Goal: Task Accomplishment & Management: Use online tool/utility

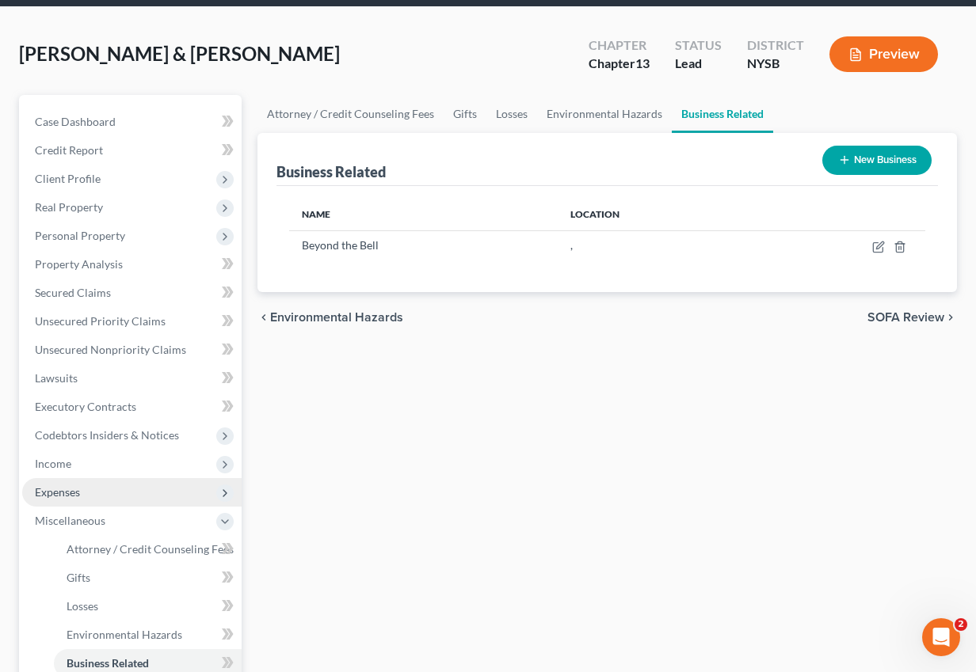
scroll to position [74, 0]
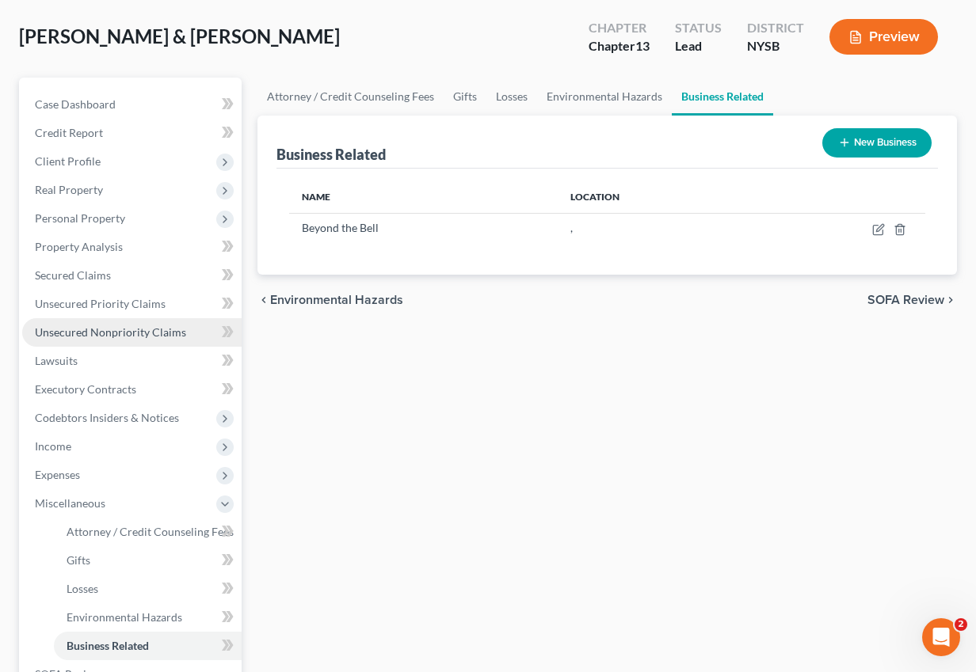
click at [135, 328] on span "Unsecured Nonpriority Claims" at bounding box center [110, 331] width 151 height 13
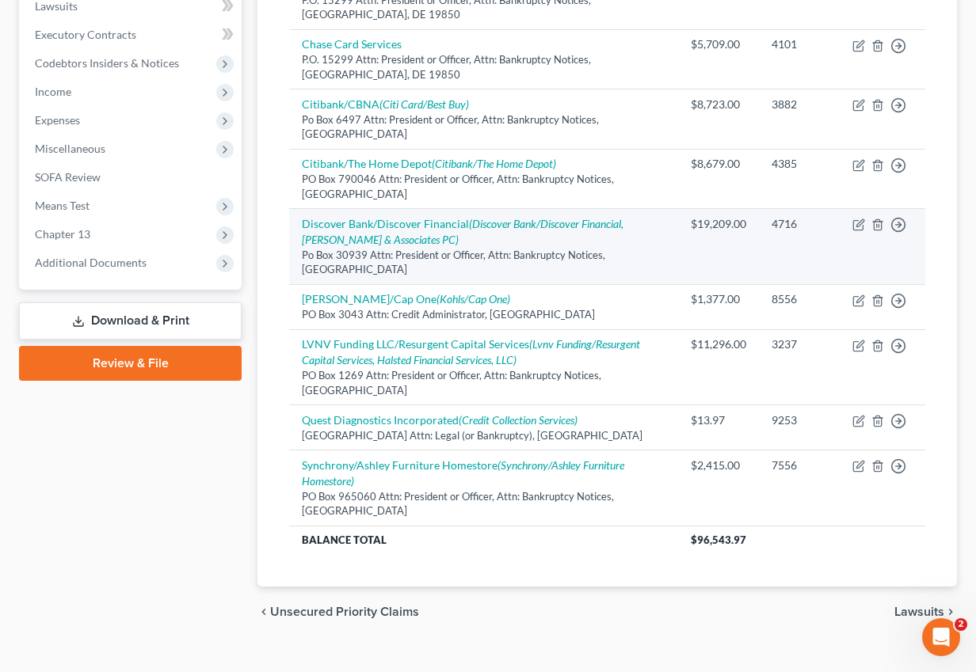
scroll to position [442, 0]
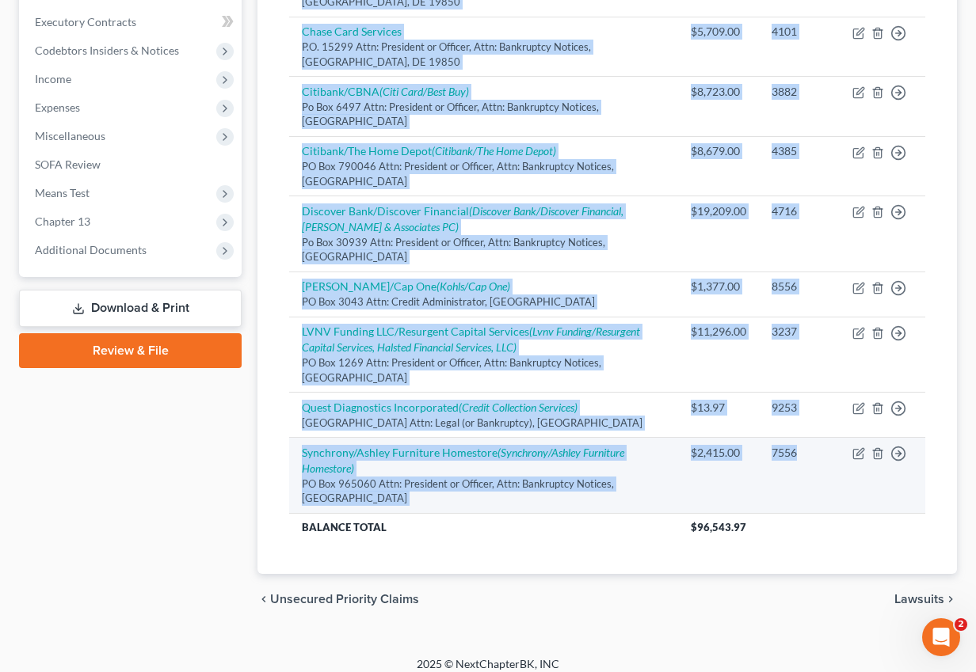
drag, startPoint x: 305, startPoint y: 104, endPoint x: 800, endPoint y: 462, distance: 610.9
click at [800, 462] on div "Unsecured Nonpriority Claims New Claim Import CSV Export CSV Delete All Credito…" at bounding box center [606, 142] width 699 height 864
copy table "Creditor expand_more expand_less unfold_more Balance expand_more expand_less un…"
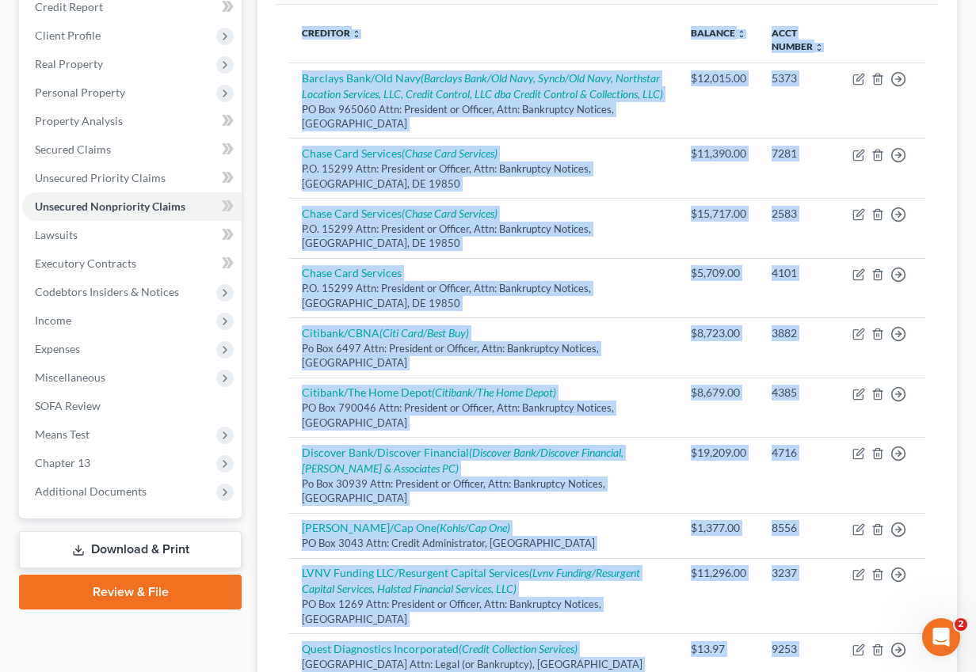
scroll to position [36, 0]
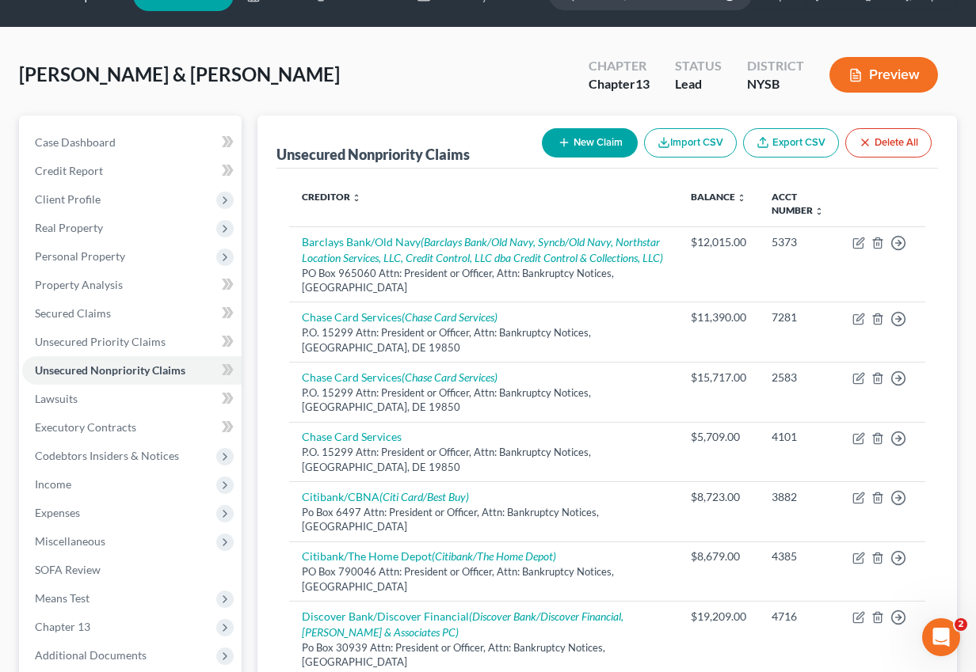
click at [527, 163] on div "Unsecured Nonpriority Claims New Claim Import CSV Export CSV Delete All" at bounding box center [606, 142] width 661 height 53
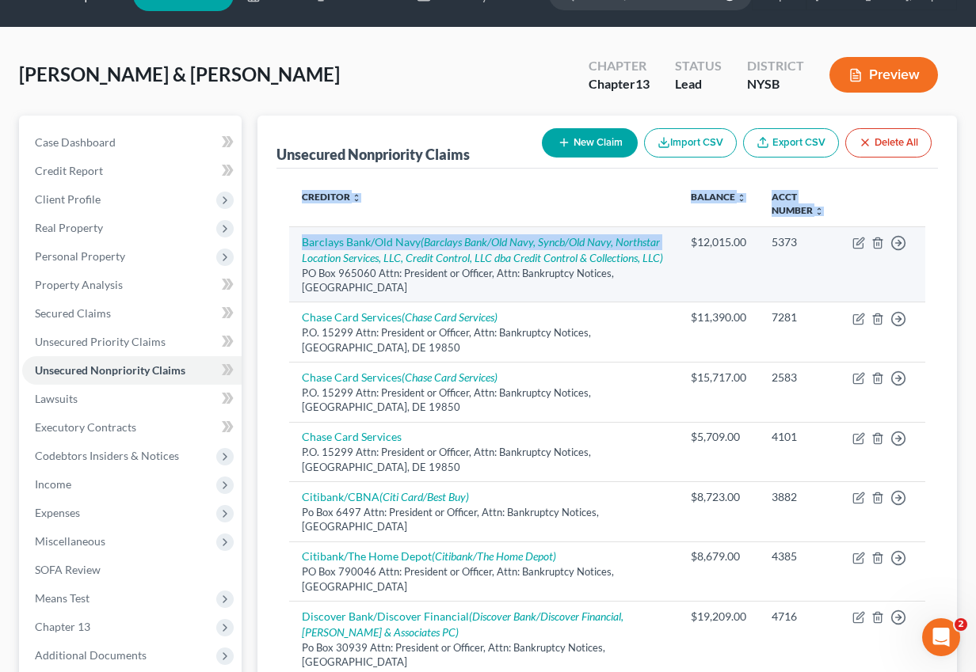
drag, startPoint x: 281, startPoint y: 239, endPoint x: 297, endPoint y: 253, distance: 21.3
click at [299, 253] on div "Creditor expand_more expand_less unfold_more Balance expand_more expand_less un…" at bounding box center [606, 574] width 661 height 811
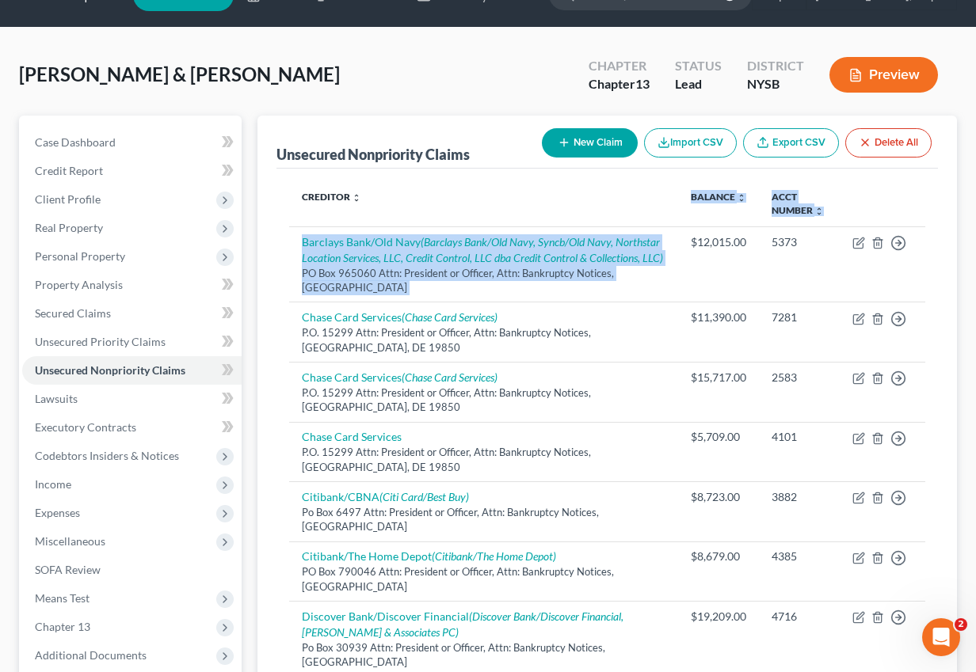
drag, startPoint x: 683, startPoint y: 242, endPoint x: 598, endPoint y: 196, distance: 96.4
click at [598, 196] on table "Creditor expand_more expand_less unfold_more Balance expand_more expand_less un…" at bounding box center [607, 564] width 636 height 767
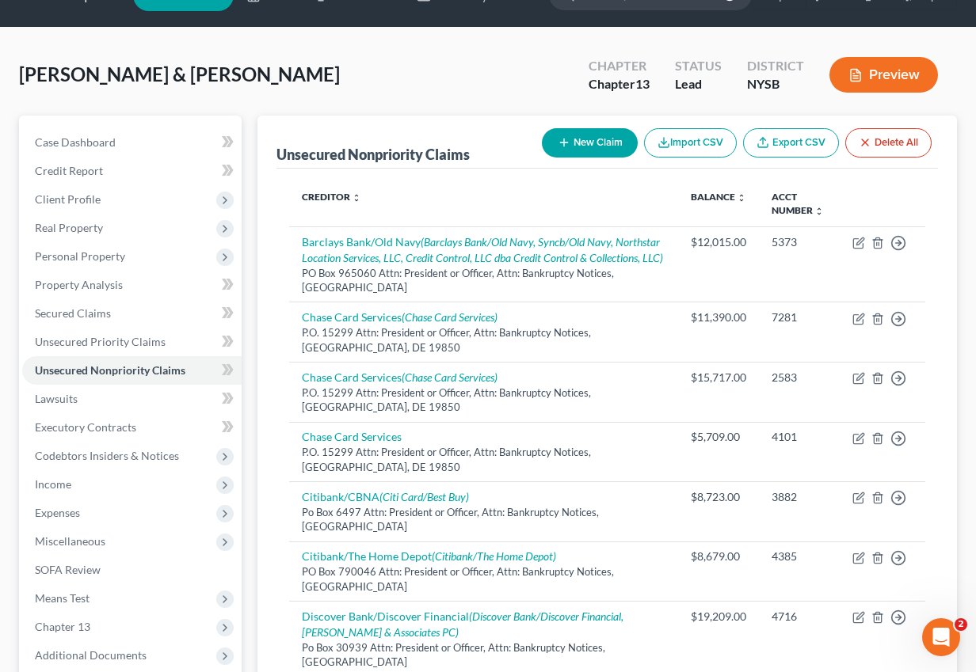
click at [548, 173] on div "Creditor expand_more expand_less unfold_more Balance expand_more expand_less un…" at bounding box center [606, 574] width 661 height 811
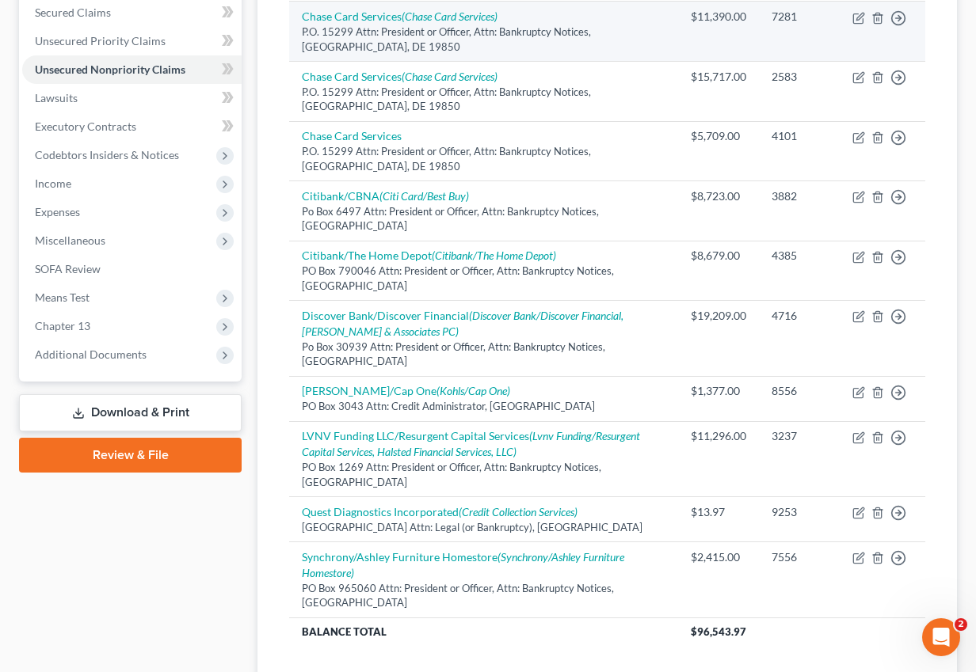
scroll to position [454, 0]
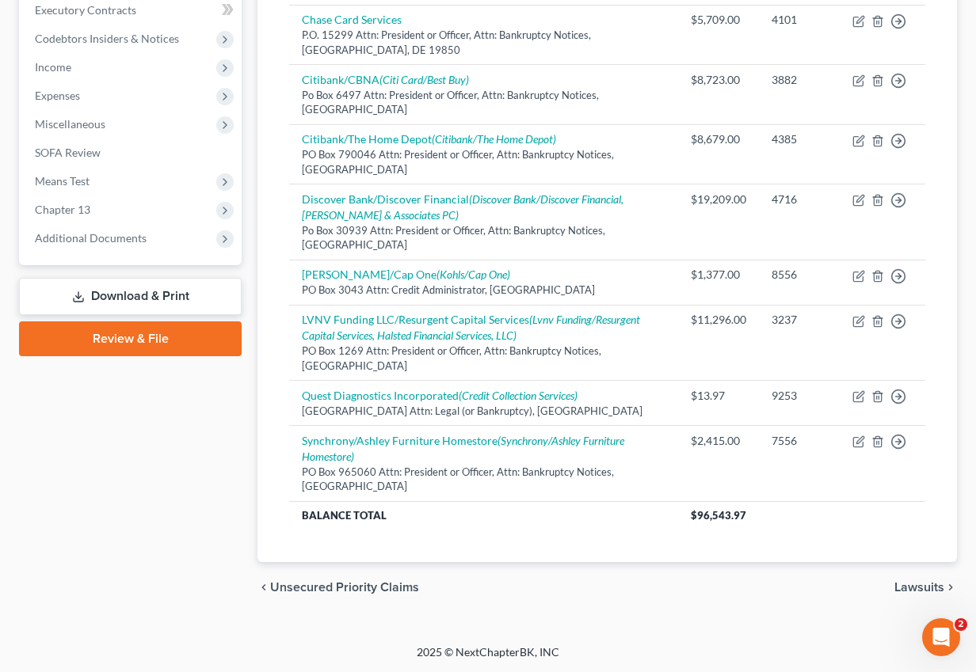
drag, startPoint x: 283, startPoint y: 449, endPoint x: 263, endPoint y: 461, distance: 23.1
click at [261, 463] on div "Unsecured Nonpriority Claims New Claim Import CSV Export CSV Delete All Credito…" at bounding box center [606, 130] width 699 height 864
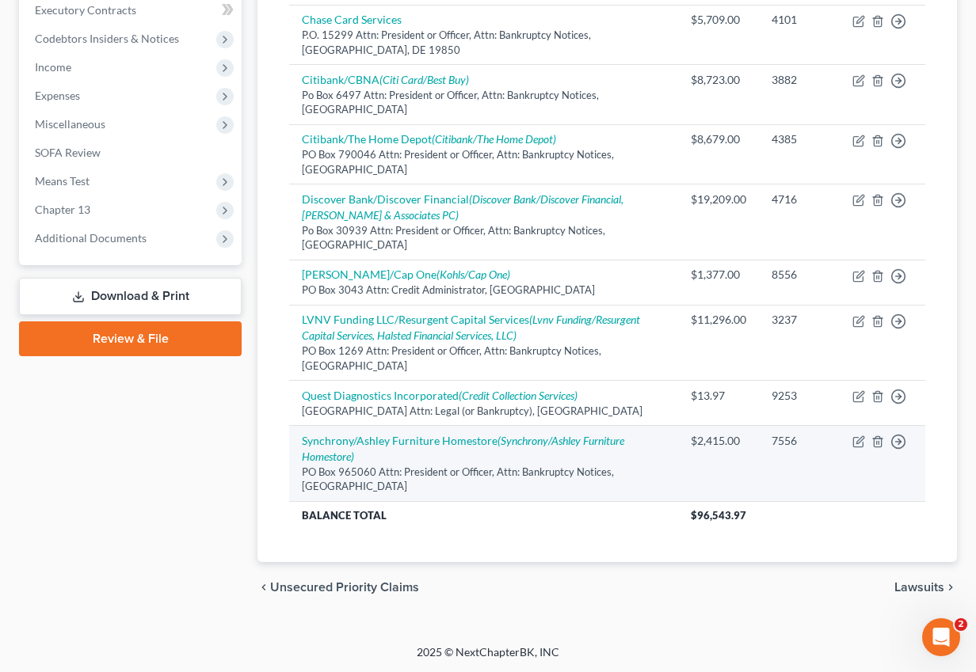
click at [703, 441] on div "$2,415.00" at bounding box center [718, 441] width 55 height 16
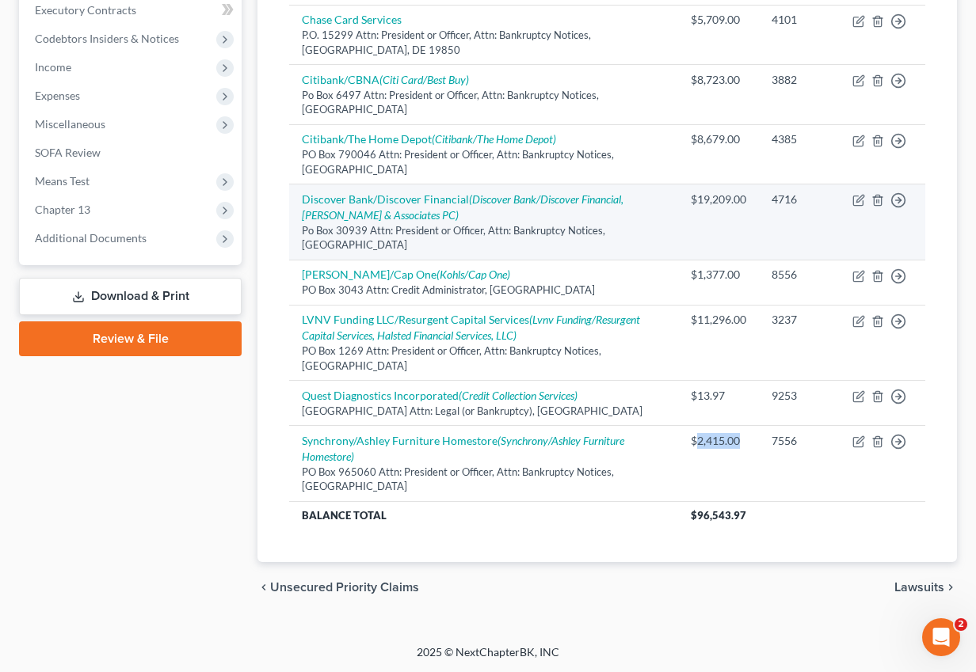
copy div "2,415.00"
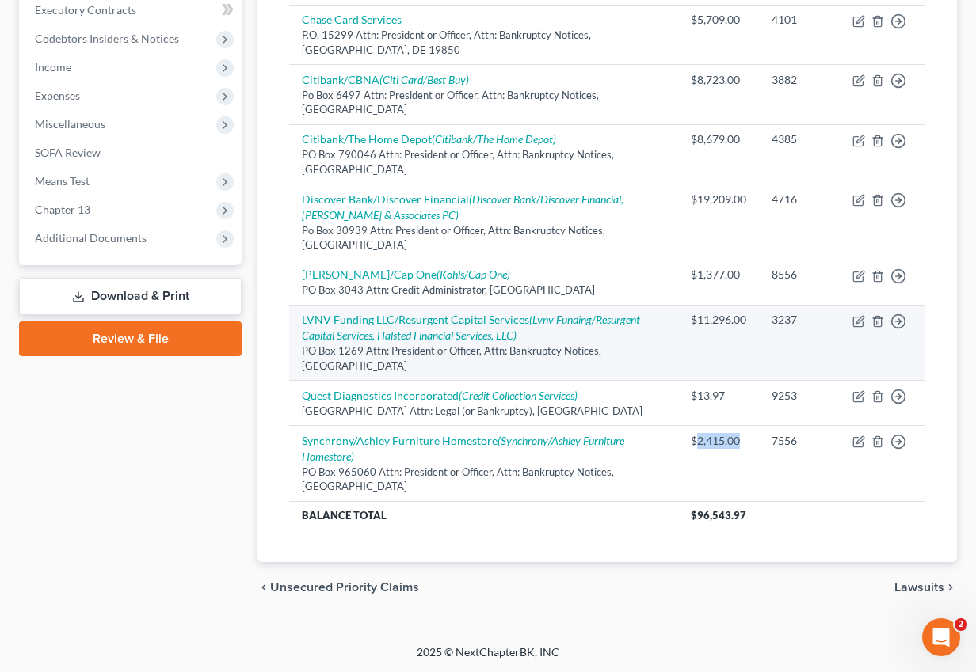
scroll to position [426, 0]
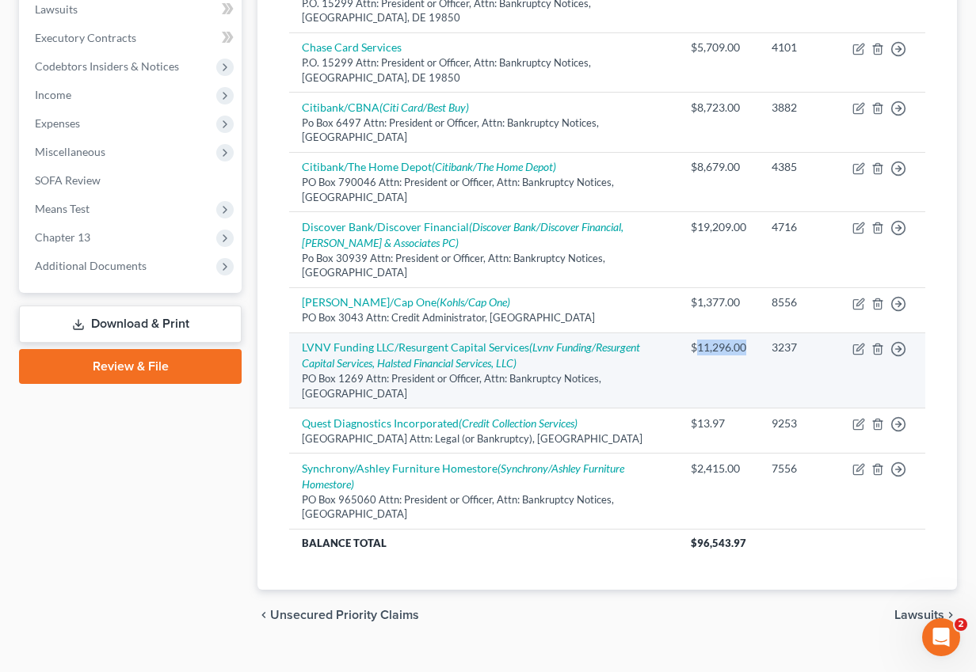
drag, startPoint x: 695, startPoint y: 348, endPoint x: 743, endPoint y: 350, distance: 47.5
click at [743, 350] on div "$11,296.00" at bounding box center [718, 348] width 55 height 16
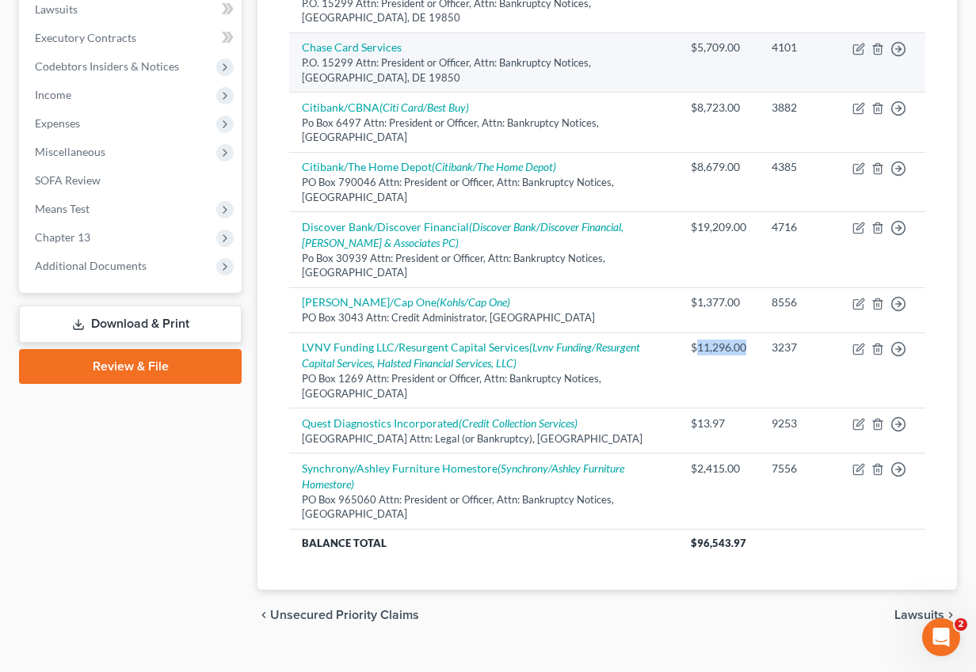
copy div "11,296.00"
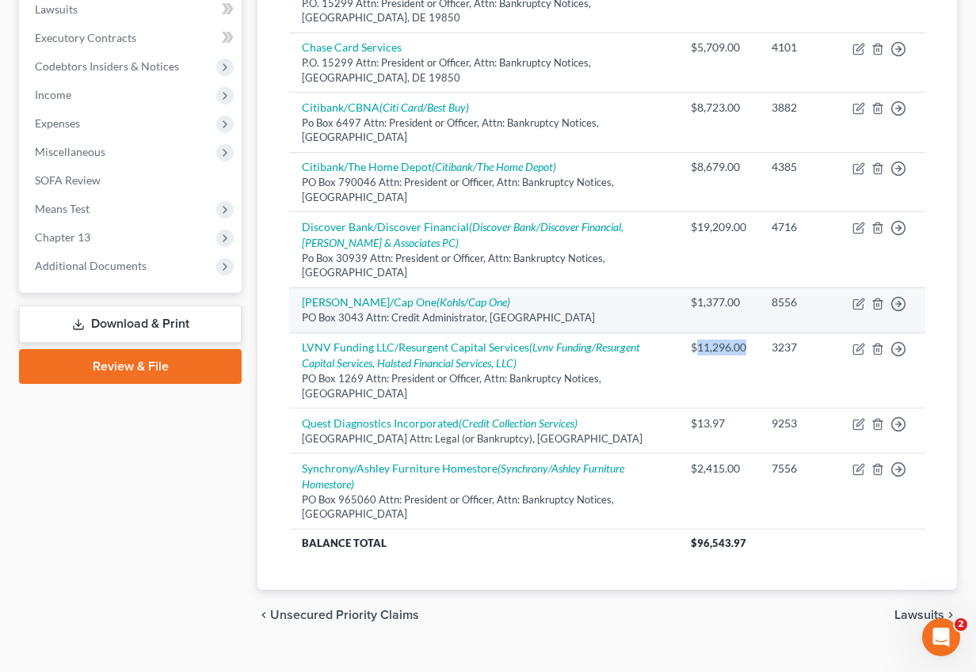
scroll to position [405, 0]
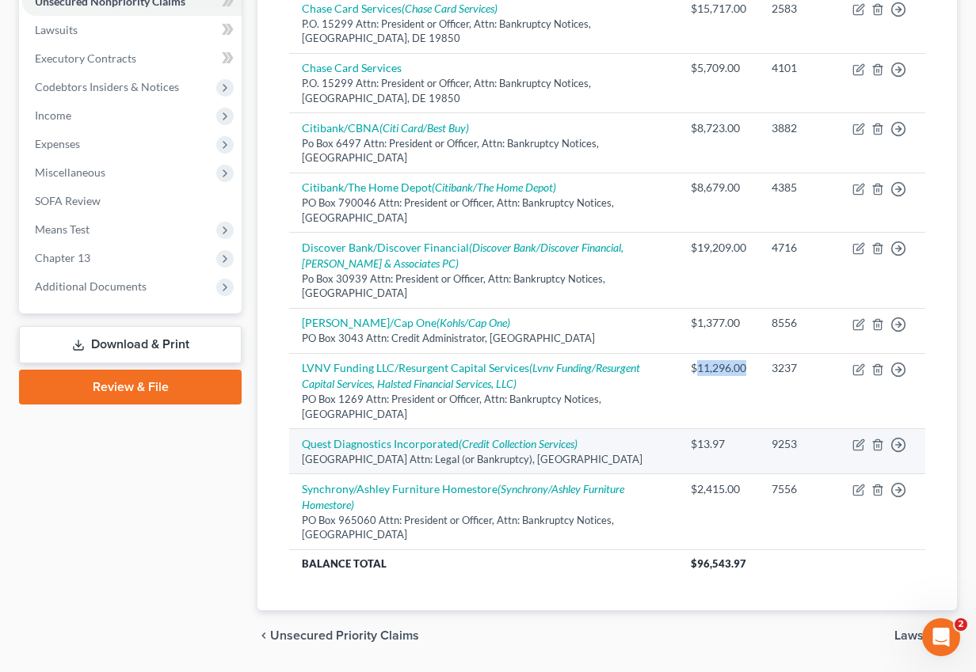
copy div "11,296.00"
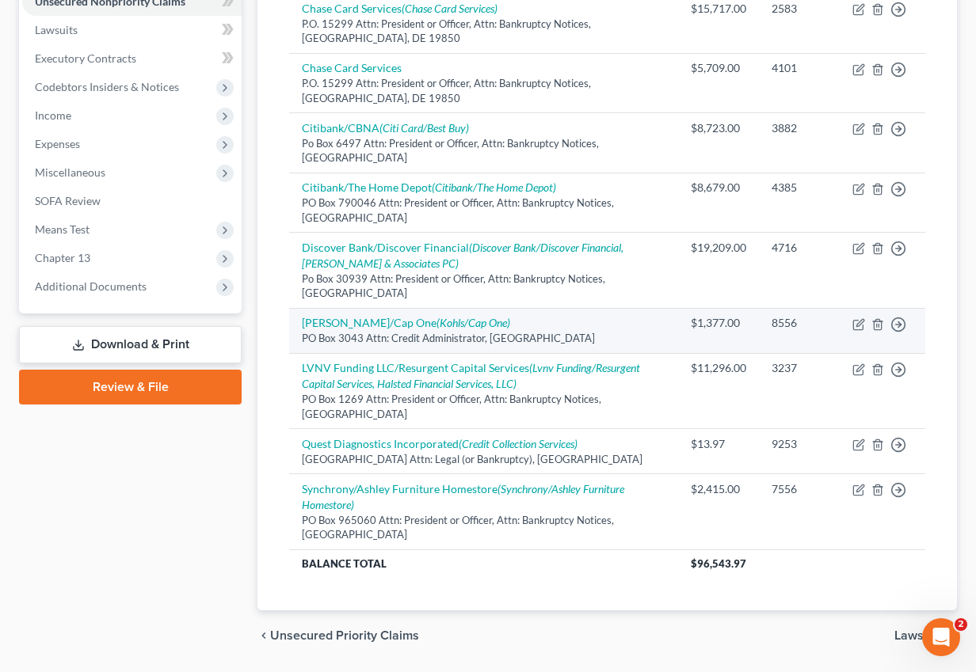
click at [715, 320] on div "$1,377.00" at bounding box center [718, 323] width 55 height 16
copy div "1,377.00"
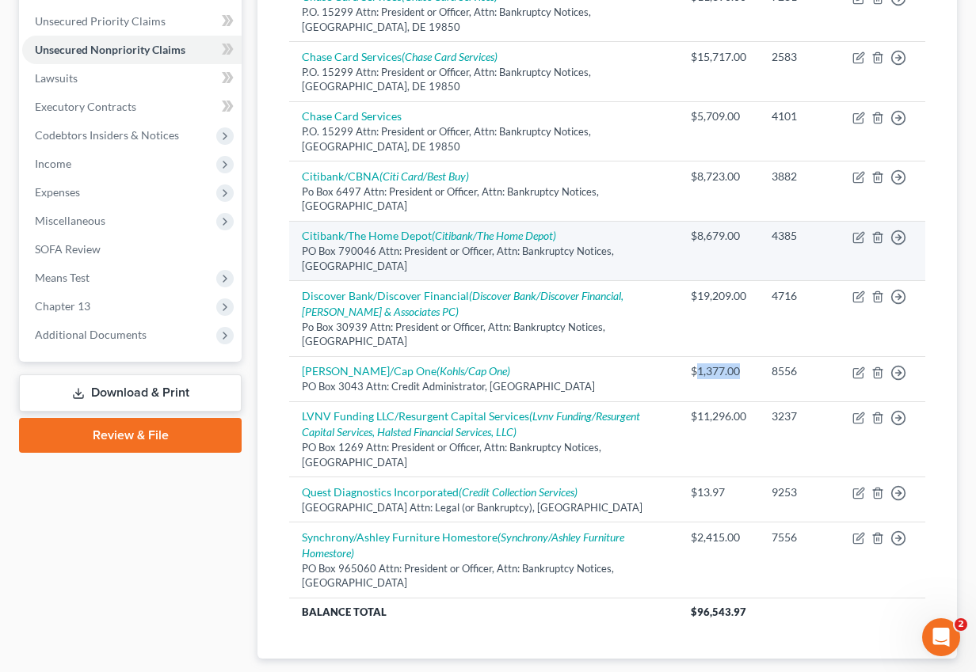
scroll to position [348, 0]
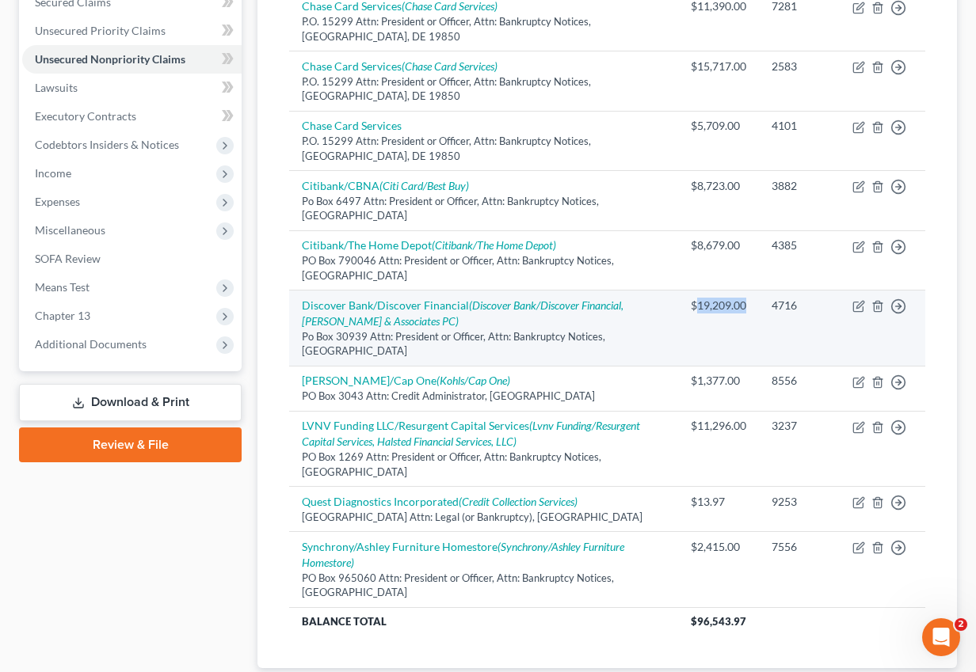
drag, startPoint x: 694, startPoint y: 306, endPoint x: 743, endPoint y: 306, distance: 49.1
click at [743, 306] on div "$19,209.00" at bounding box center [718, 306] width 55 height 16
copy div "19,209.00"
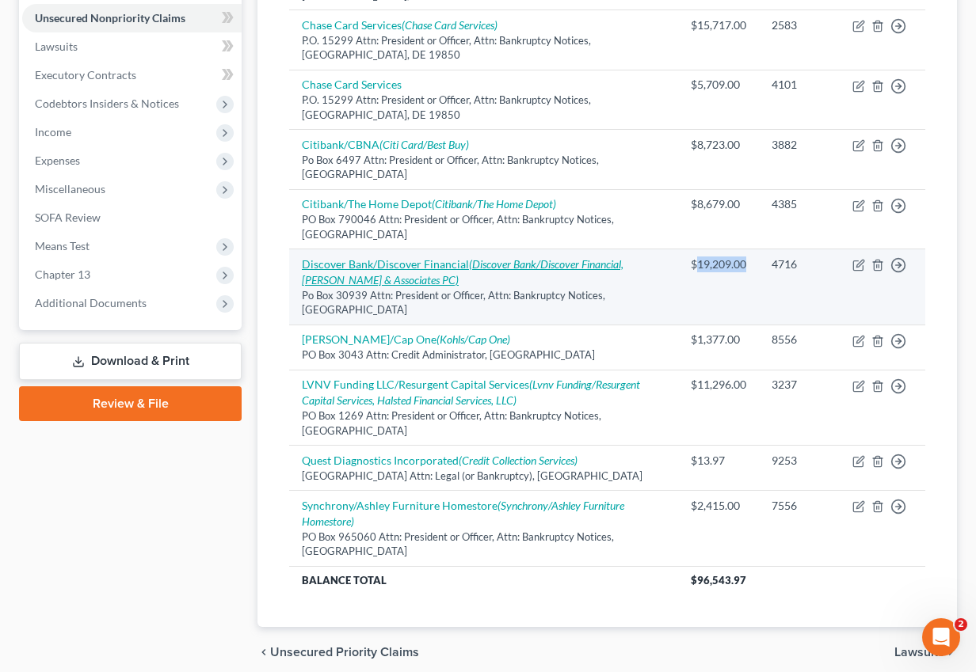
scroll to position [375, 0]
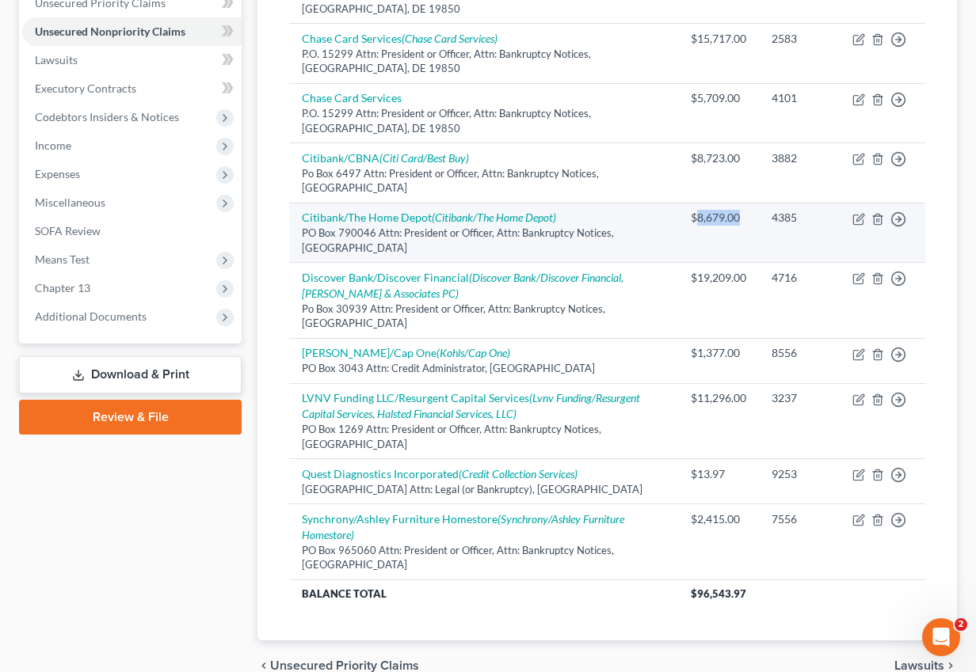
drag, startPoint x: 693, startPoint y: 218, endPoint x: 746, endPoint y: 219, distance: 53.1
click at [746, 219] on td "$8,679.00" at bounding box center [718, 233] width 81 height 60
copy div "8,679.00"
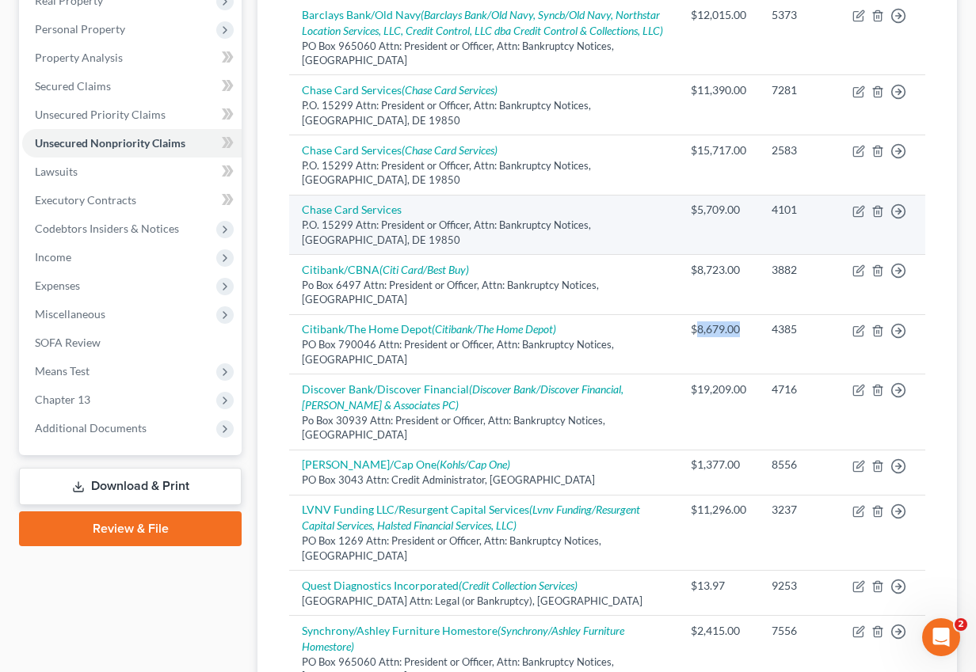
scroll to position [257, 0]
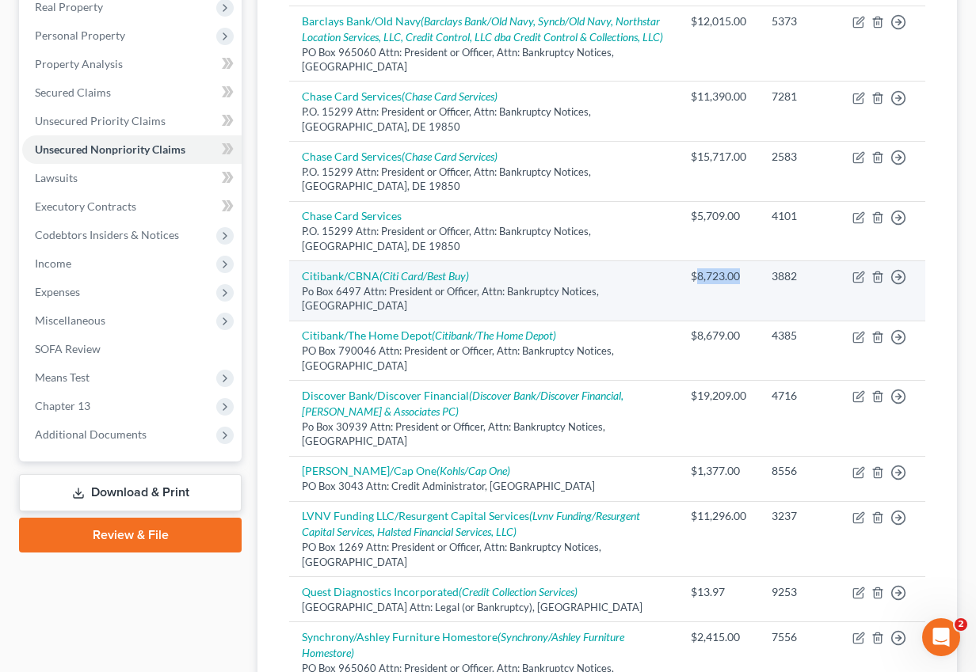
drag, startPoint x: 694, startPoint y: 276, endPoint x: 738, endPoint y: 276, distance: 44.4
click at [738, 276] on div "$8,723.00" at bounding box center [718, 276] width 55 height 16
copy div "8,723.00"
